Goal: Task Accomplishment & Management: Complete application form

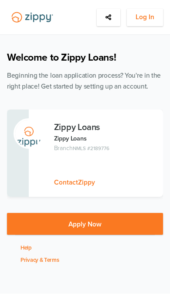
click at [151, 17] on span "Log In" at bounding box center [145, 17] width 19 height 11
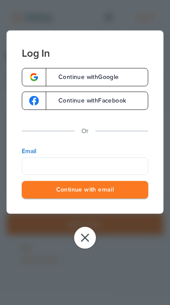
click at [102, 165] on input "Email" at bounding box center [85, 165] width 127 height 17
type input "**********"
click at [85, 191] on button "Continue with email" at bounding box center [85, 190] width 127 height 18
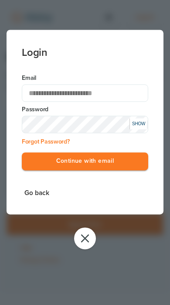
click at [109, 166] on button "Continue with email" at bounding box center [85, 162] width 127 height 18
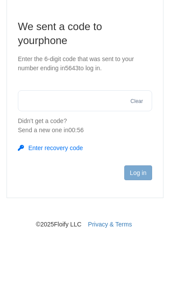
click at [76, 211] on button "Enter recovery code" at bounding box center [50, 215] width 65 height 9
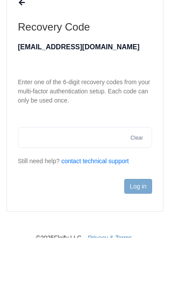
scroll to position [43, 0]
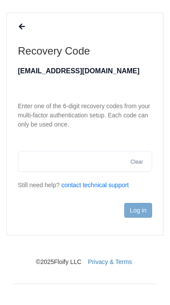
click at [107, 157] on input "text" at bounding box center [85, 161] width 135 height 21
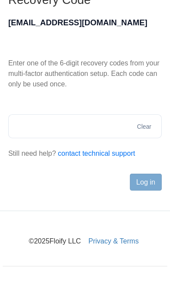
click at [102, 151] on input "text" at bounding box center [85, 161] width 135 height 21
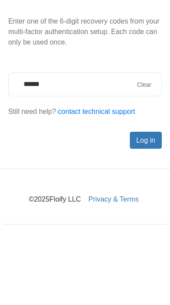
type input "******"
click at [137, 203] on button "Log in" at bounding box center [138, 210] width 28 height 15
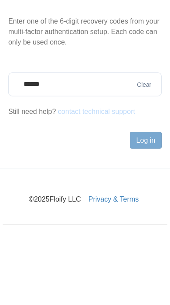
scroll to position [55, 0]
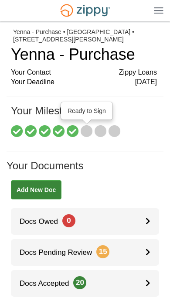
click at [91, 126] on icon at bounding box center [87, 132] width 12 height 12
click at [76, 126] on icon at bounding box center [73, 132] width 12 height 12
click at [89, 126] on icon at bounding box center [87, 132] width 12 height 12
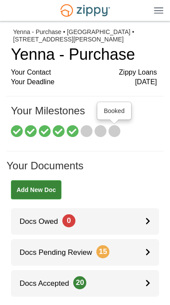
click at [110, 126] on icon at bounding box center [115, 132] width 12 height 12
click at [101, 132] on icon at bounding box center [101, 132] width 12 height 12
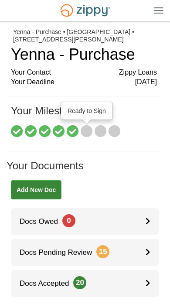
click at [88, 131] on icon at bounding box center [87, 132] width 12 height 12
click at [91, 128] on icon at bounding box center [87, 132] width 12 height 12
click at [151, 114] on h1 "Your Milestones" at bounding box center [84, 115] width 146 height 20
